Goal: Find contact information: Find contact information

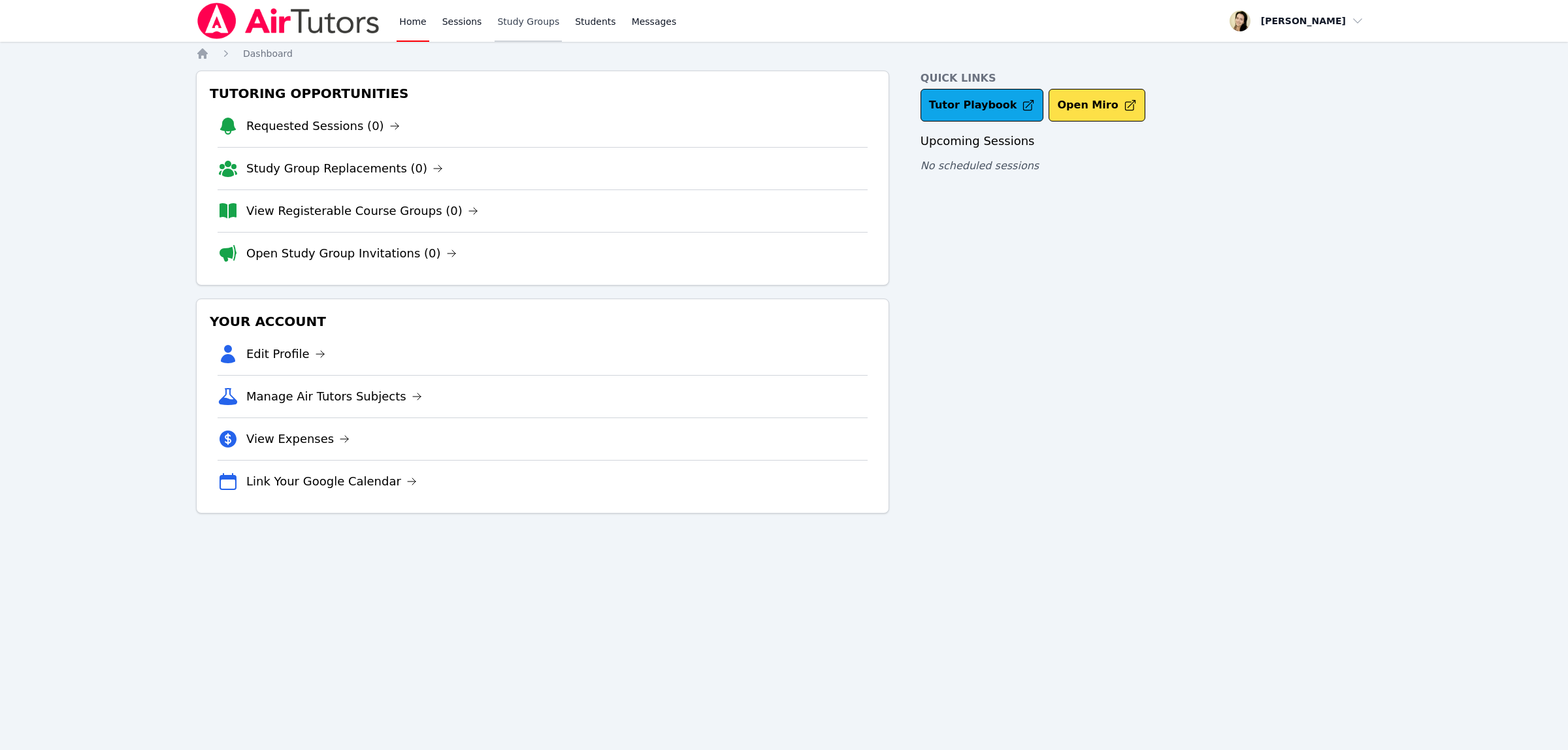
click at [523, 18] on link "Study Groups" at bounding box center [528, 20] width 67 height 41
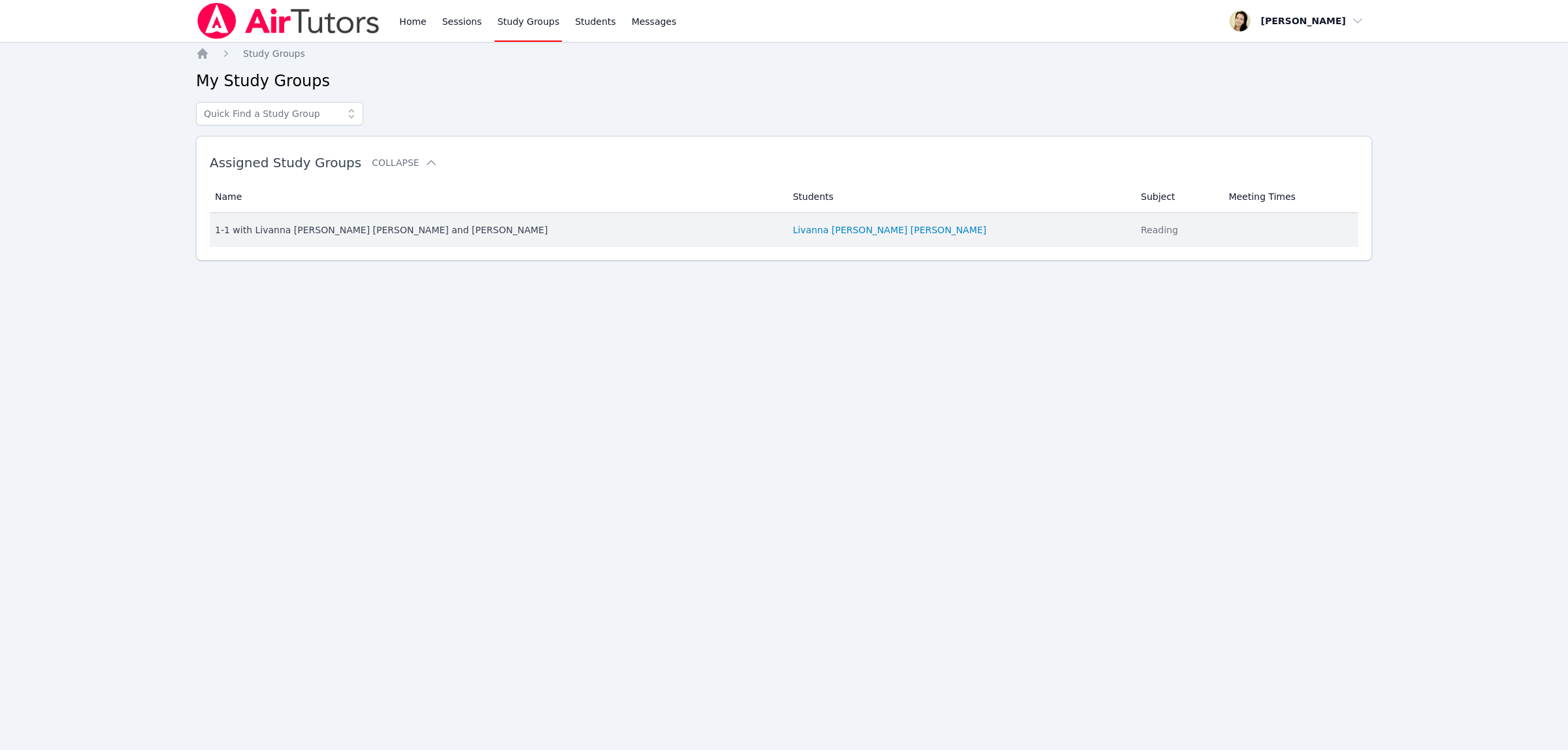
click at [314, 231] on div "1-1 with Livanna [PERSON_NAME] [PERSON_NAME] and [PERSON_NAME]" at bounding box center [496, 230] width 562 height 13
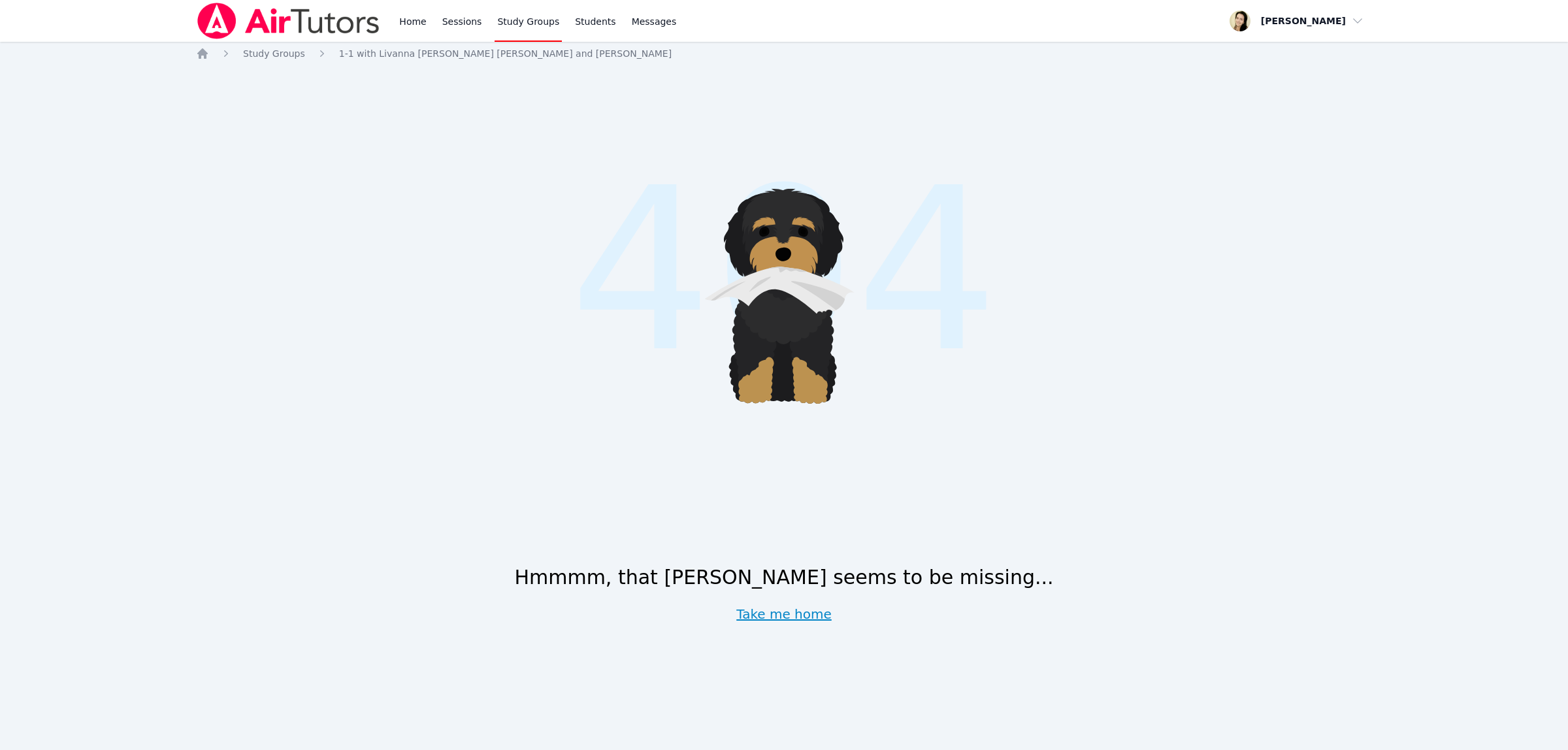
click at [785, 611] on link "Take me home" at bounding box center [784, 614] width 95 height 18
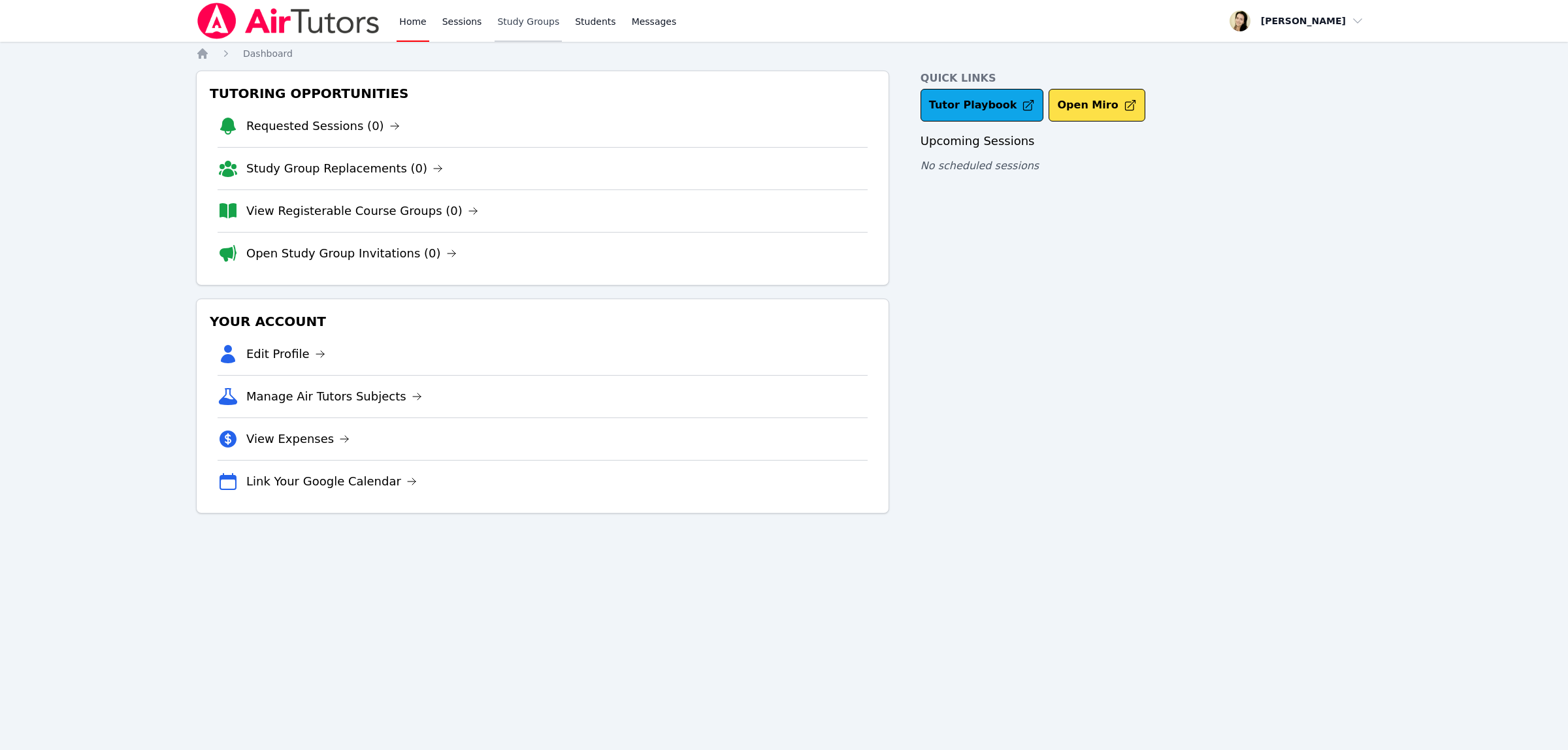
click at [506, 21] on link "Study Groups" at bounding box center [528, 20] width 67 height 41
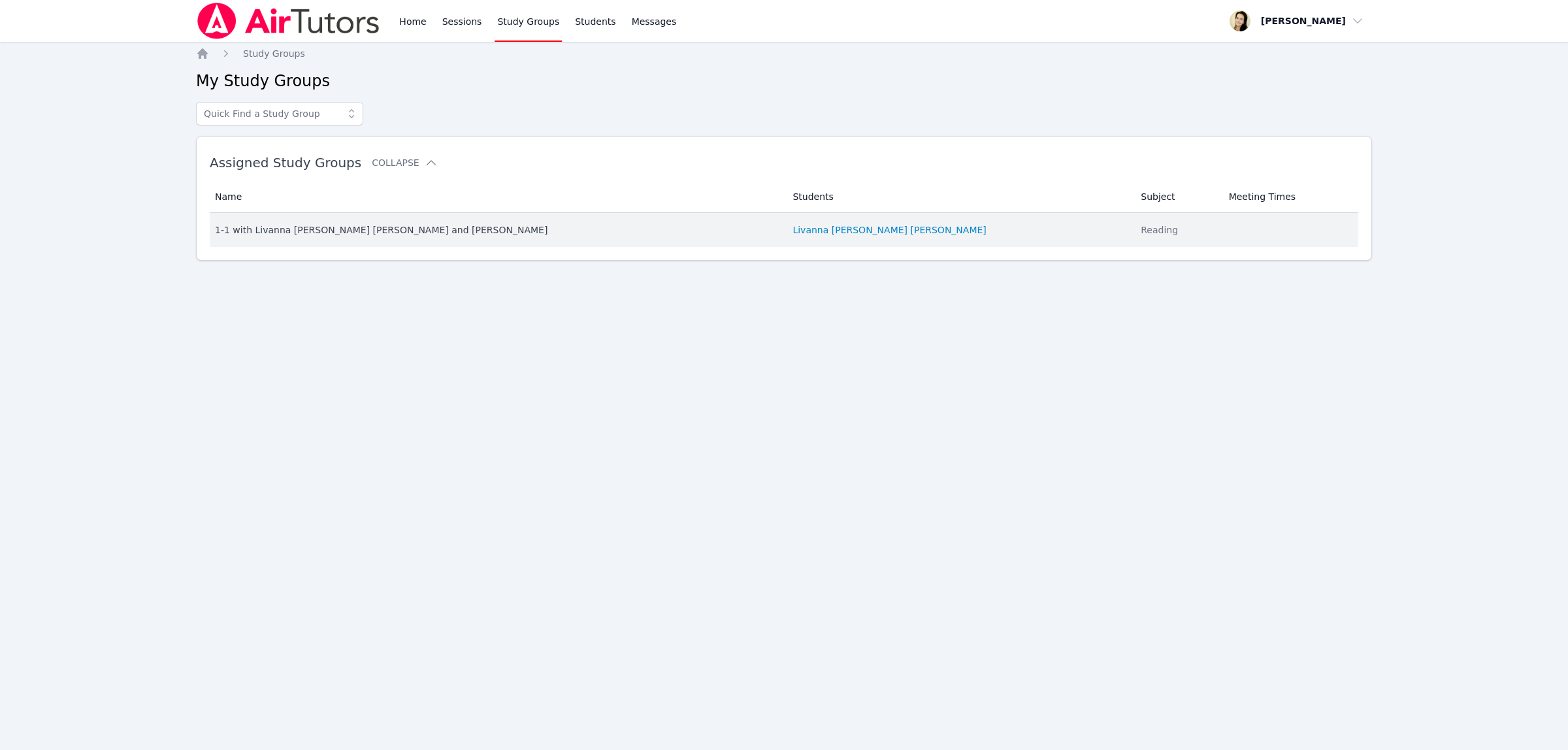
click at [246, 227] on div "1-1 with Livanna [PERSON_NAME] [PERSON_NAME] and [PERSON_NAME]" at bounding box center [496, 230] width 562 height 13
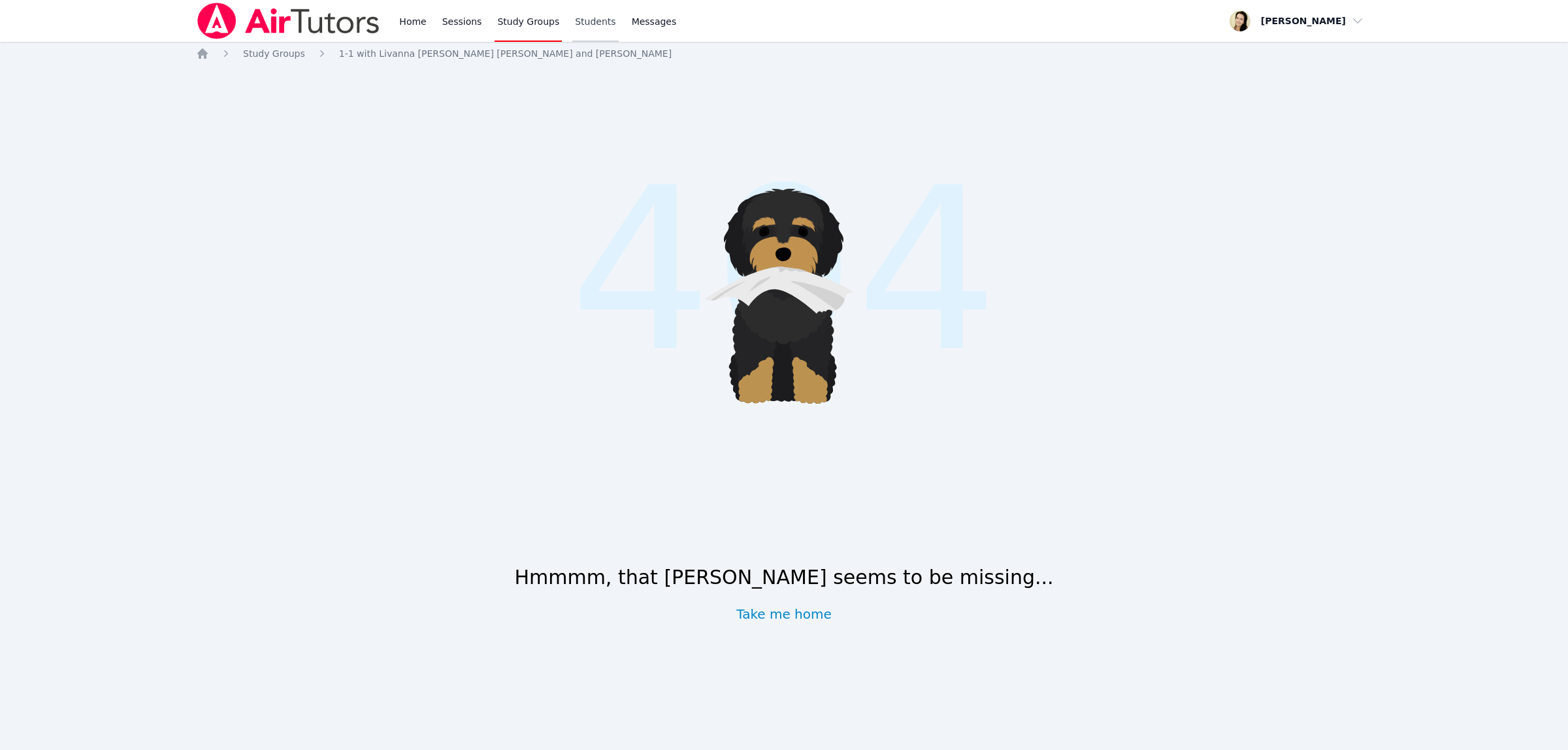
click at [590, 24] on link "Students" at bounding box center [596, 20] width 46 height 41
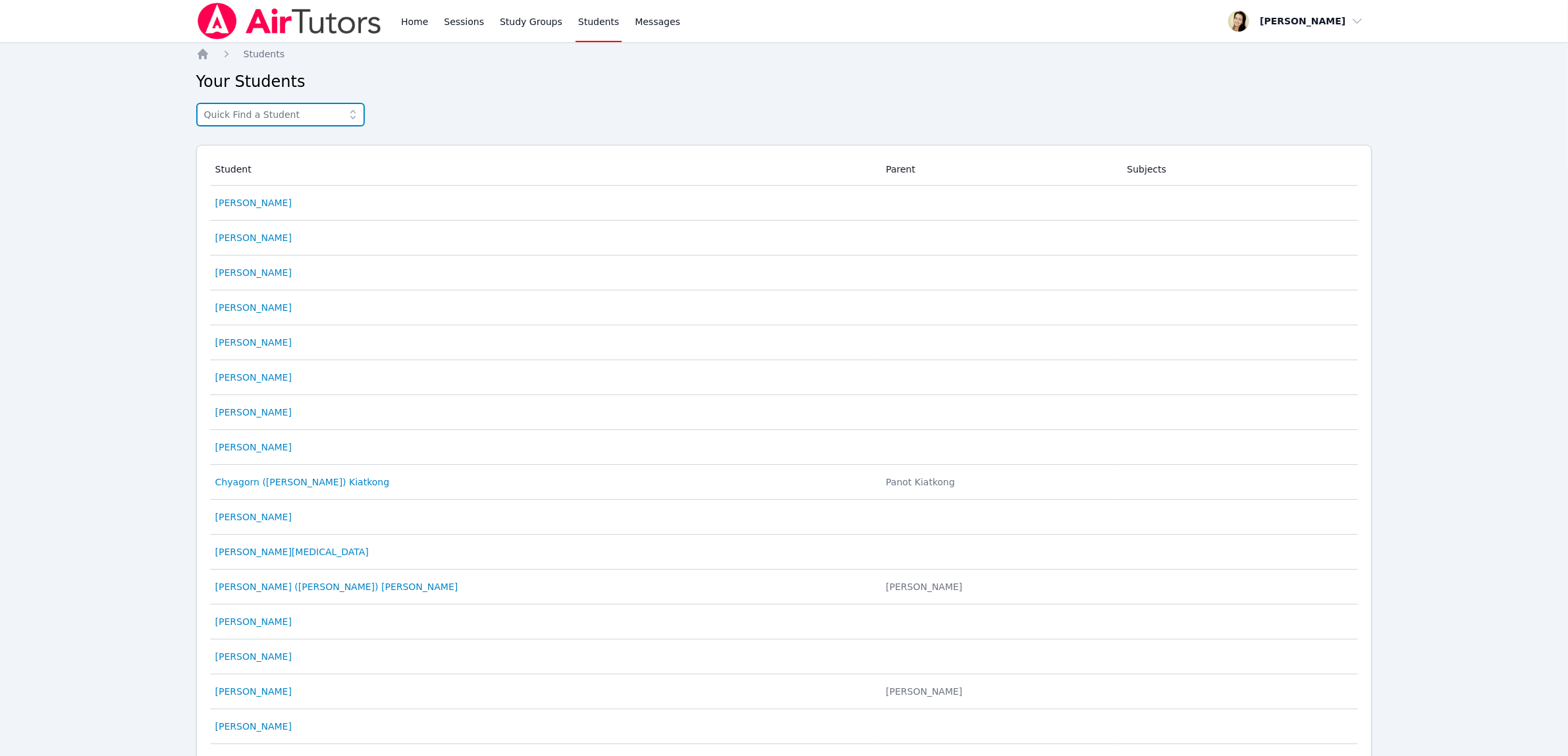
click at [244, 110] on input "text" at bounding box center [280, 115] width 169 height 23
type input "liv"
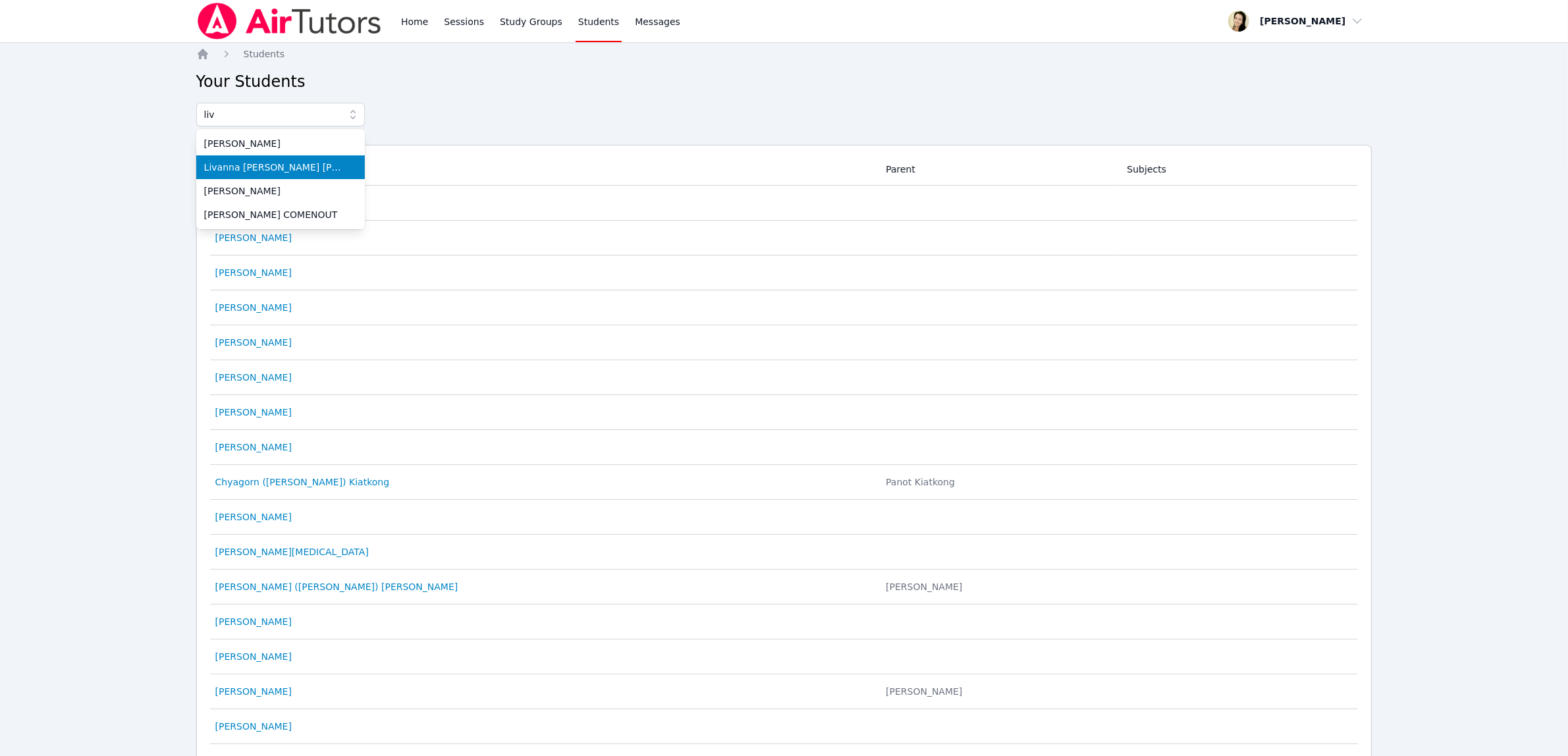
click at [262, 163] on span "Livanna [PERSON_NAME] [PERSON_NAME]" at bounding box center [279, 168] width 152 height 14
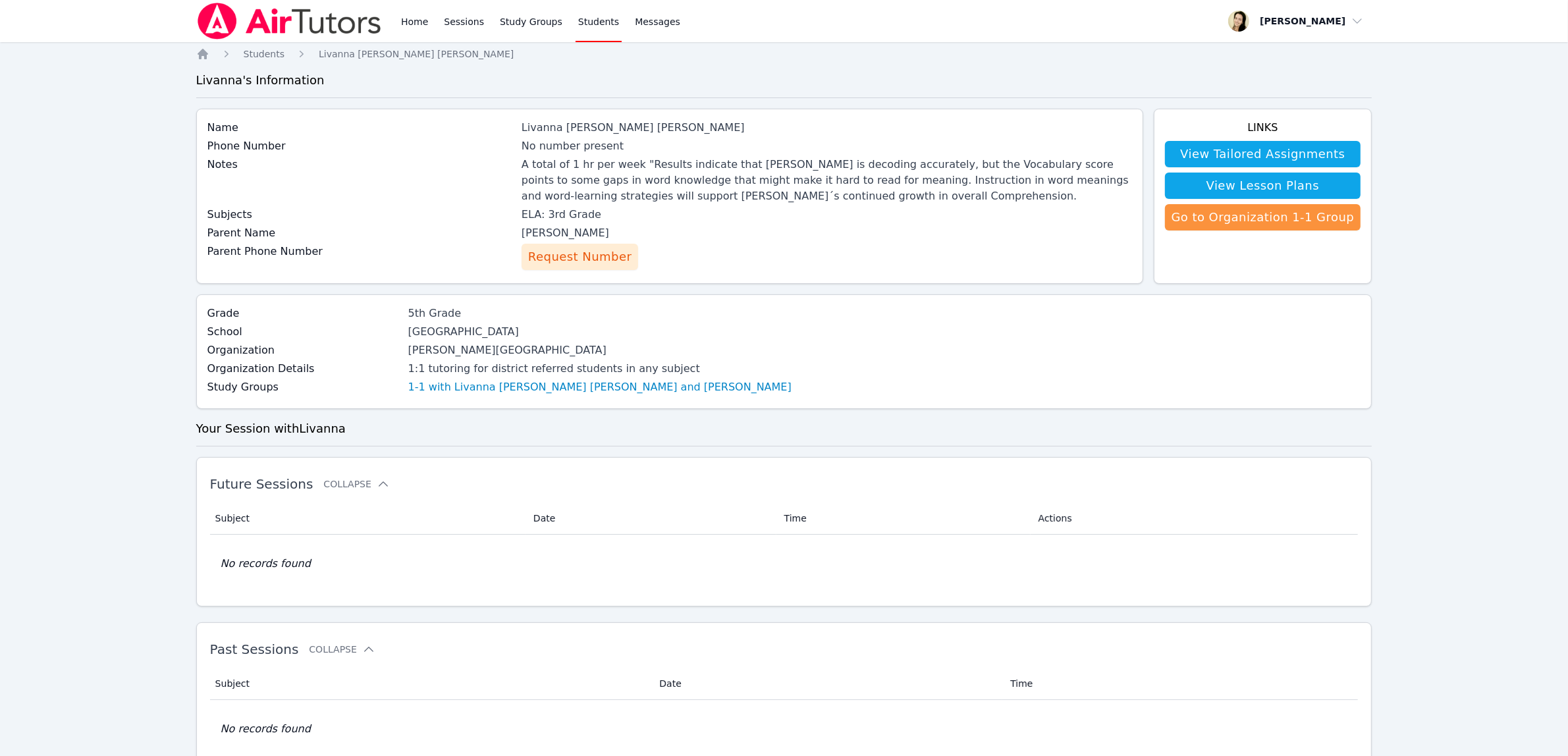
click at [585, 264] on span "Request Number" at bounding box center [579, 256] width 104 height 18
